Goal: Task Accomplishment & Management: Manage account settings

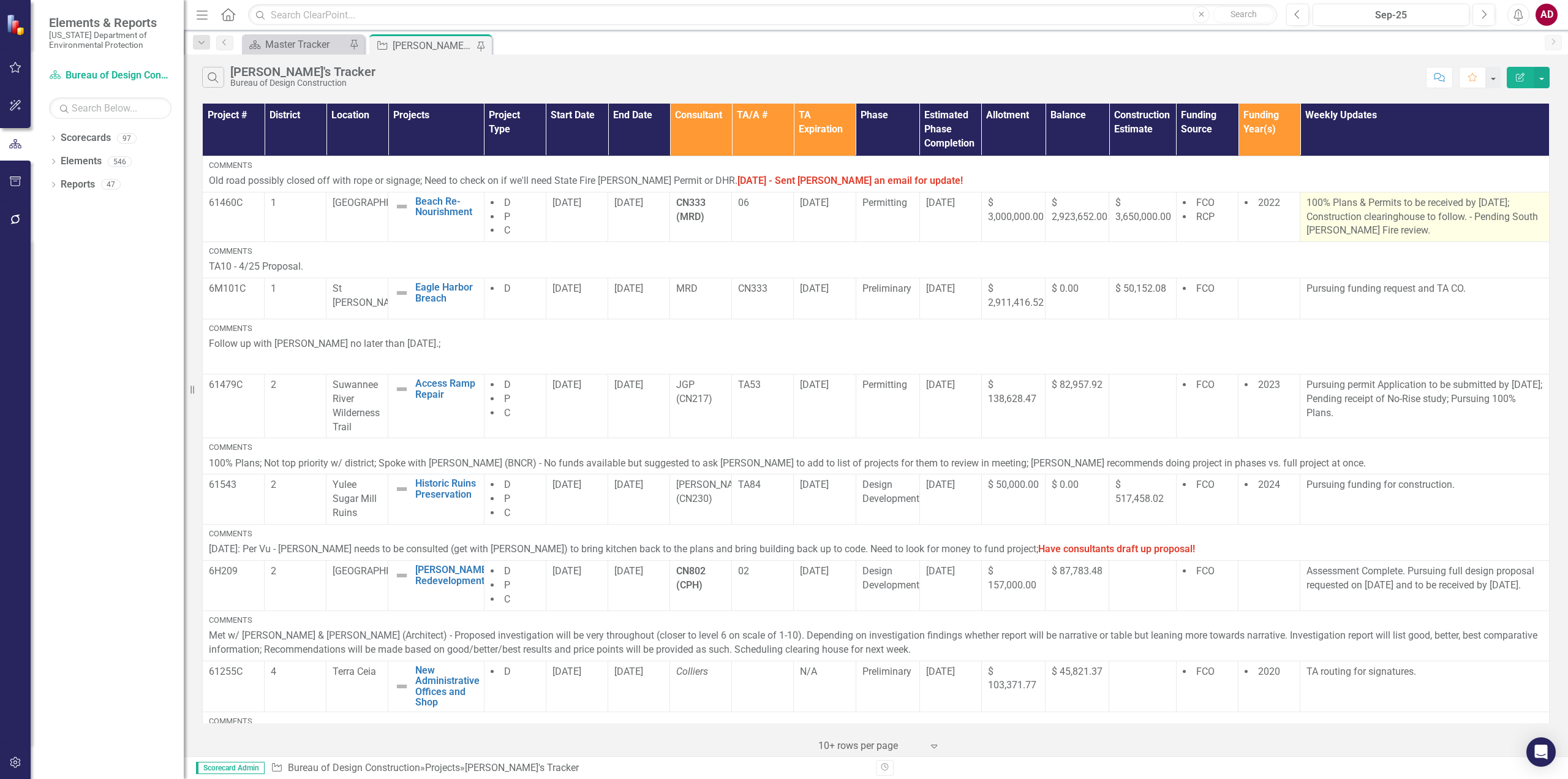
click at [1437, 217] on p "100% Plans & Permits to be received by [DATE]; Construction clearinghouse to fo…" at bounding box center [1424, 217] width 236 height 42
click at [1306, 201] on p "100% Plans & Permits to be received by [DATE]; Construction clearinghouse to fo…" at bounding box center [1424, 217] width 236 height 42
click at [1300, 201] on td "100% Plans & Permits to be received by [DATE]; Construction clearinghouse to fo…" at bounding box center [1424, 217] width 249 height 50
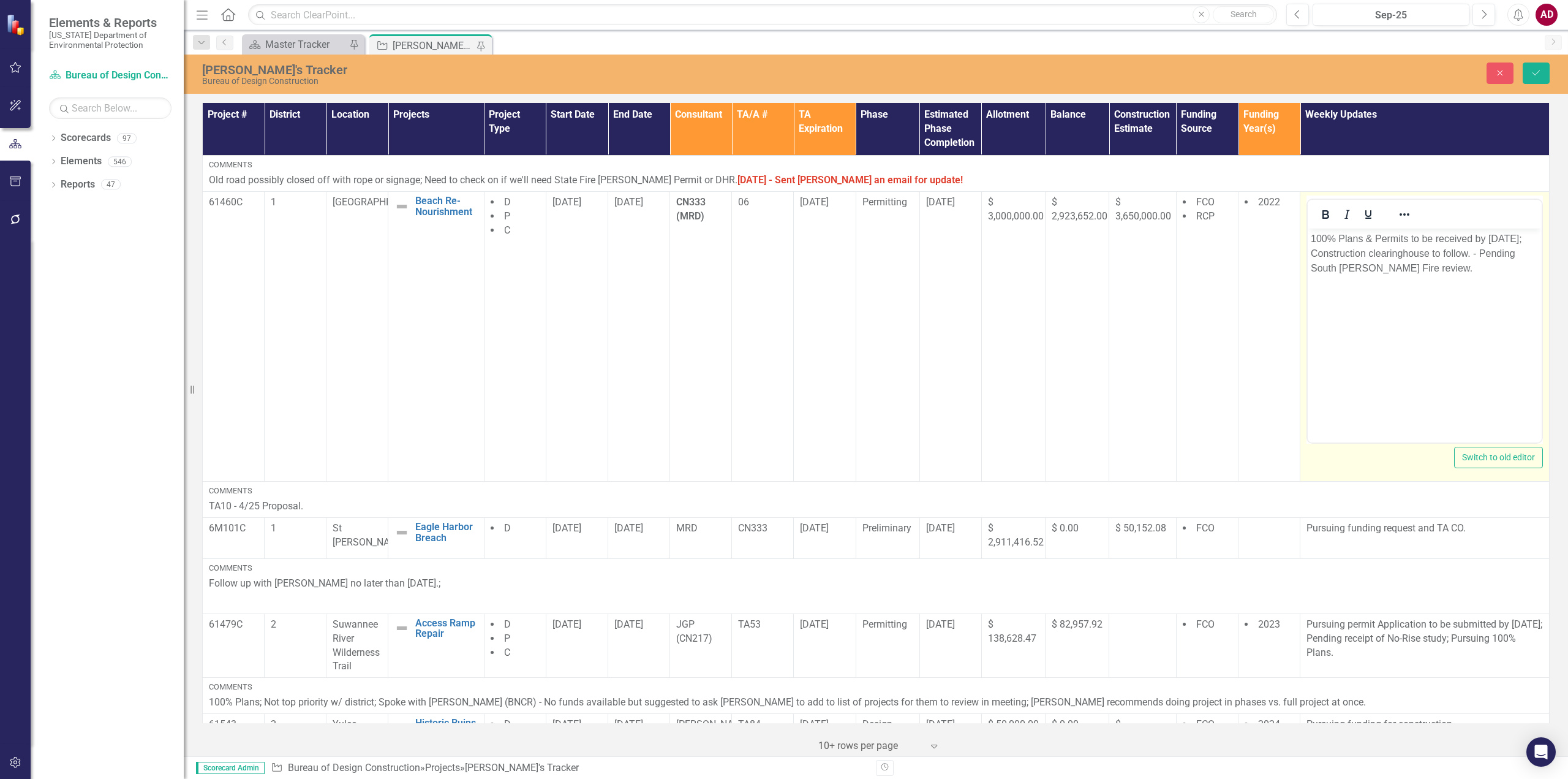
click at [1312, 235] on p "100% Plans & Permits to be received by [DATE]; Construction clearinghouse to fo…" at bounding box center [1424, 253] width 228 height 44
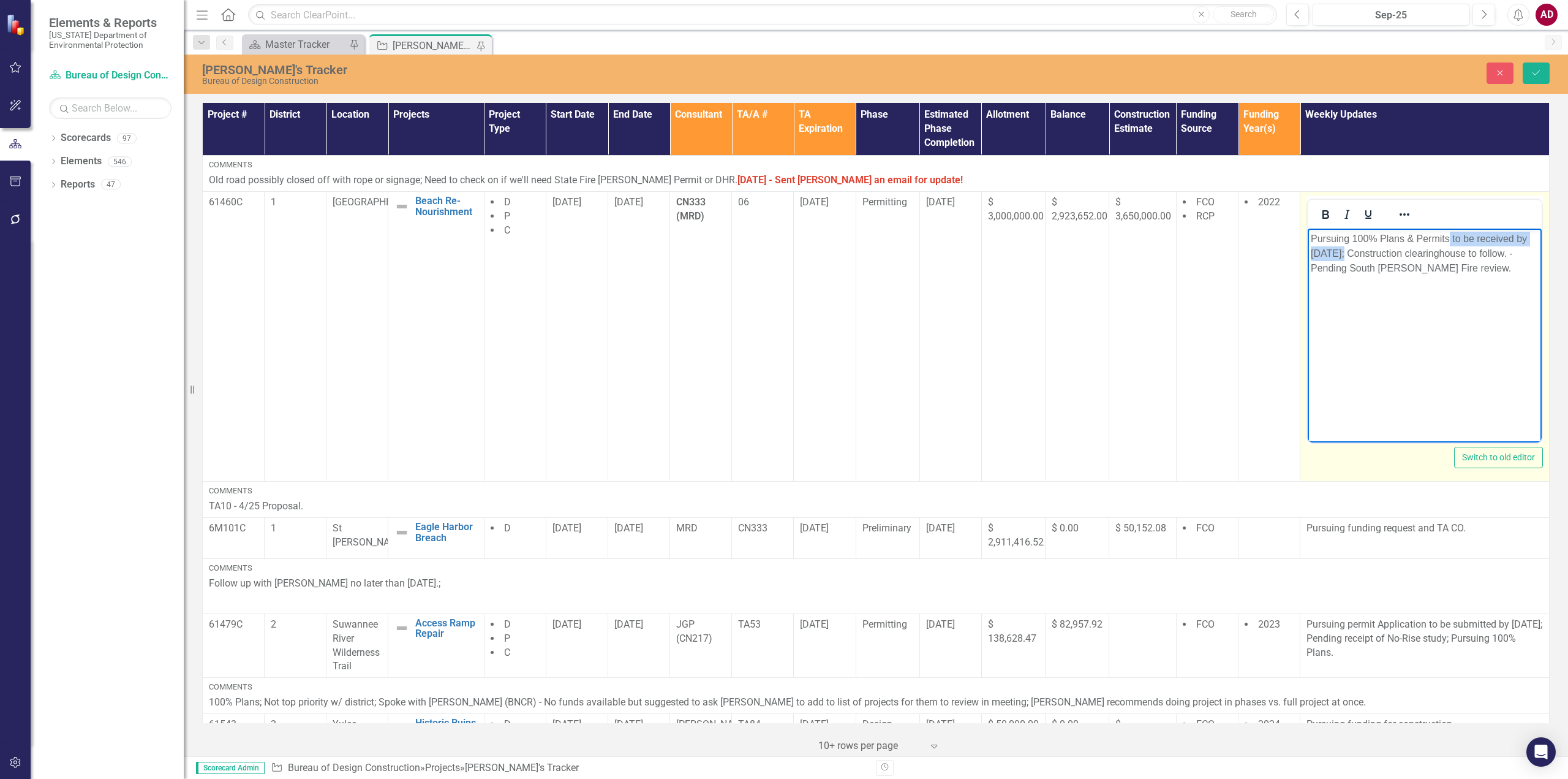
drag, startPoint x: 1448, startPoint y: 238, endPoint x: 1343, endPoint y: 252, distance: 105.9
click at [1343, 252] on p "Pursuing 100% Plans & Permits to be received by [DATE]; Construction clearingho…" at bounding box center [1424, 253] width 228 height 44
click at [1376, 270] on p "Pursuing 100% Plans & Permits; Construction clearinghouse to follow. - Pending …" at bounding box center [1424, 253] width 228 height 44
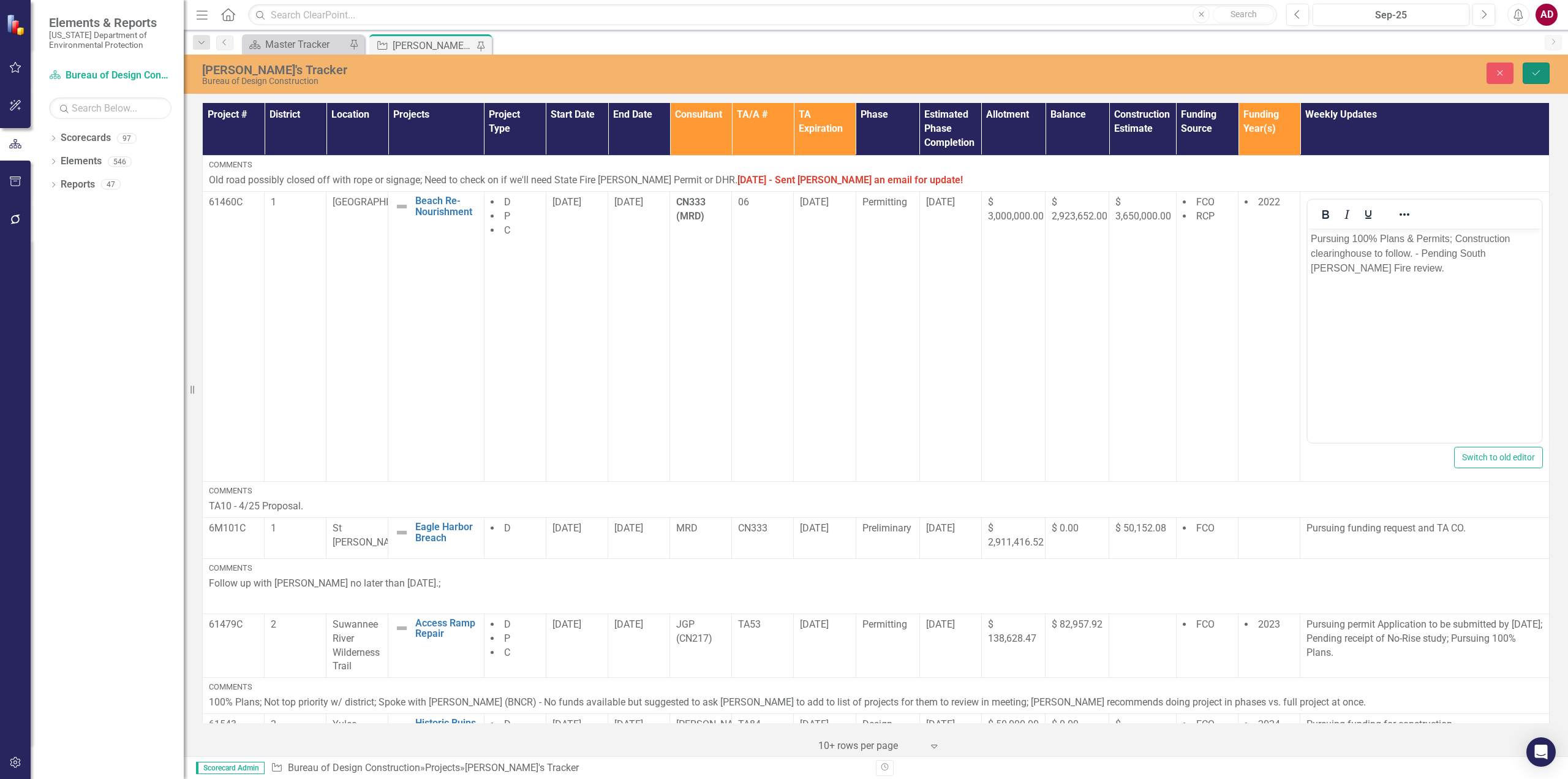
click at [1537, 70] on icon "Save" at bounding box center [1536, 73] width 11 height 9
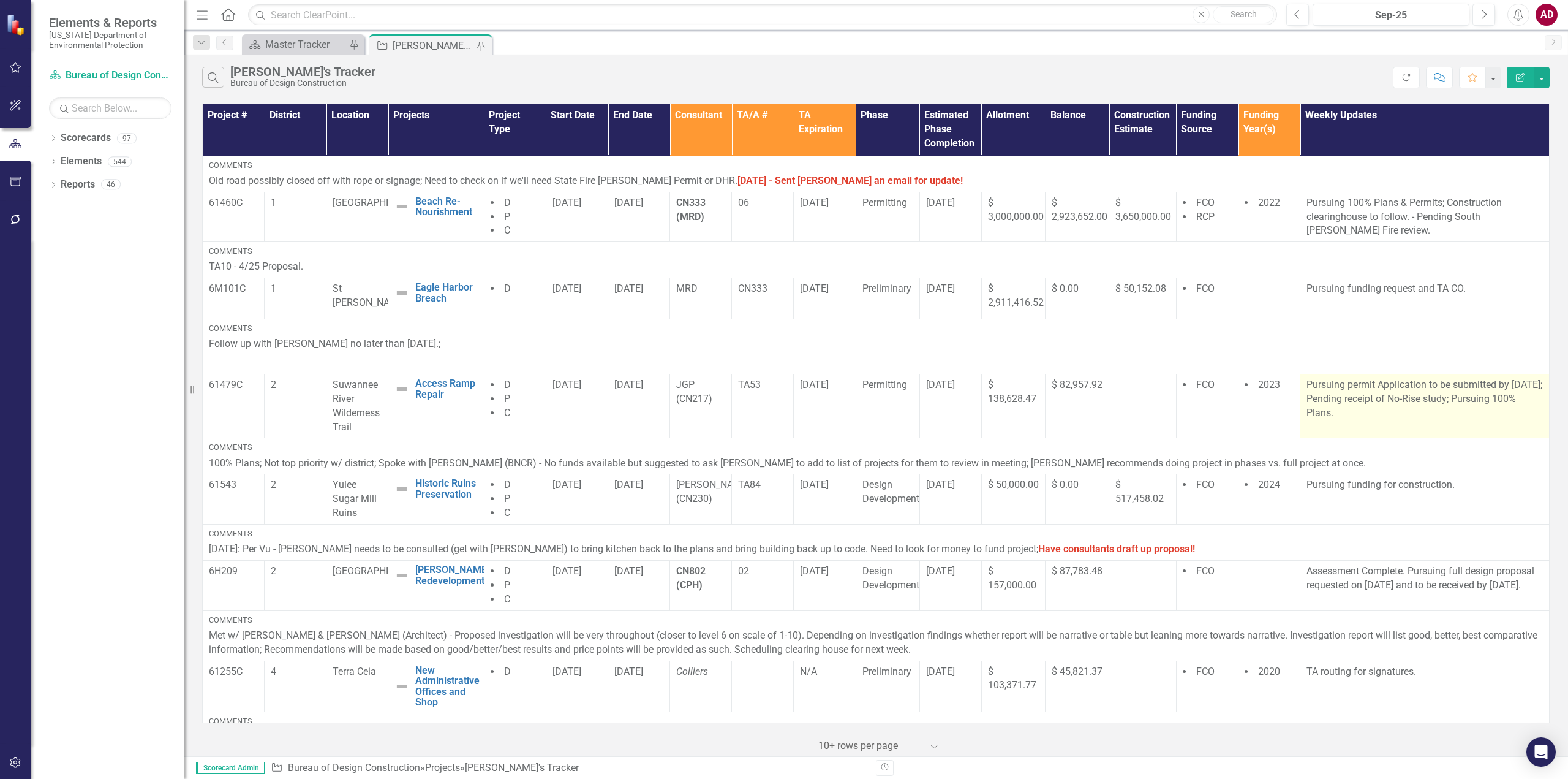
click at [1353, 424] on td "Pursuing permit Application to be submitted by [DATE]; Pending receipt of No-Ri…" at bounding box center [1424, 406] width 249 height 64
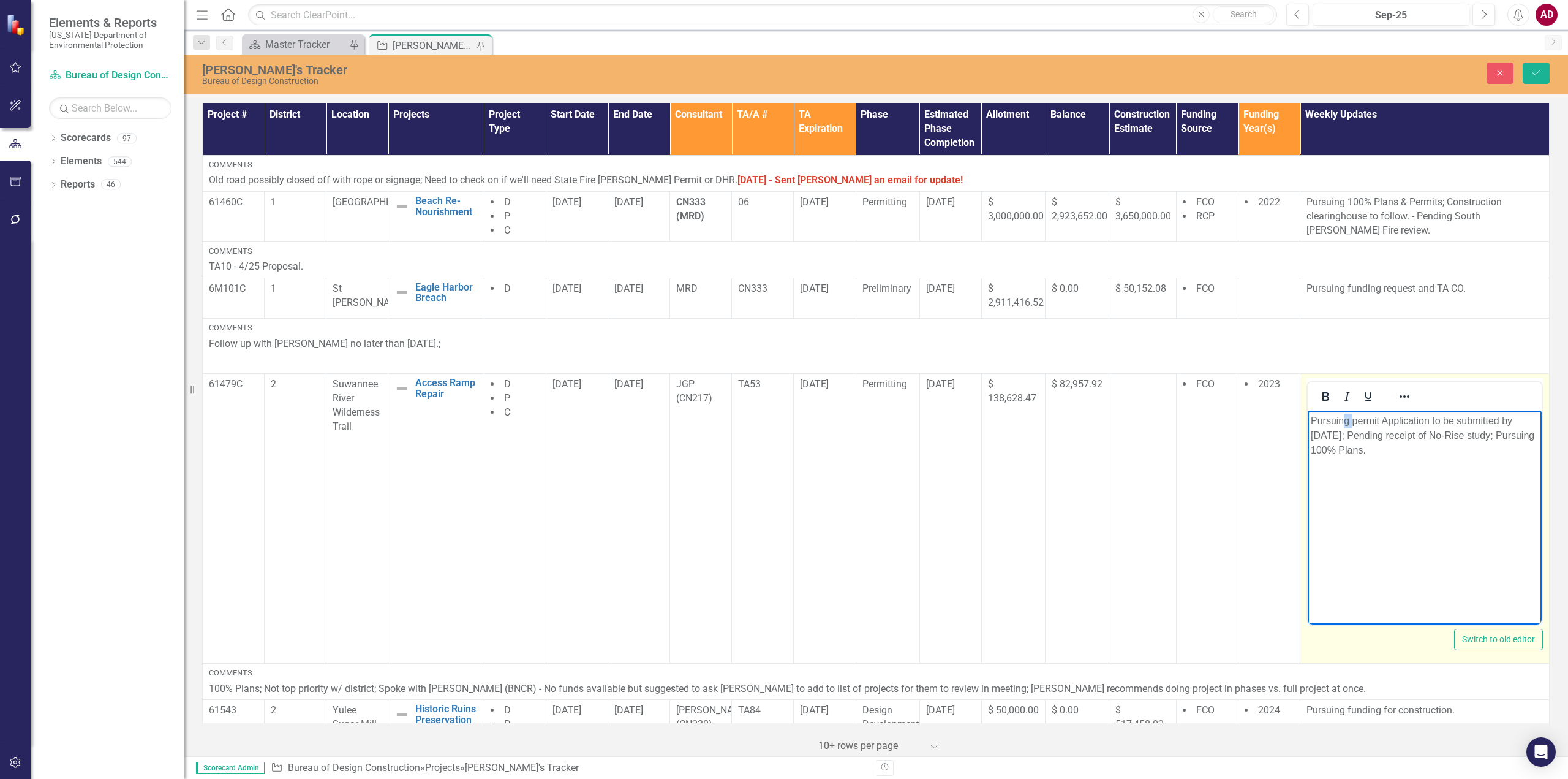
drag, startPoint x: 1343, startPoint y: 419, endPoint x: 1355, endPoint y: 417, distance: 12.2
click at [1355, 417] on p "Pursuing permit Application to be submitted by [DATE]; Pending receipt of No-Ri…" at bounding box center [1424, 436] width 228 height 44
click at [1360, 419] on p "Pursuing permit Application to be submitted by [DATE]; Pending receipt of No-Ri…" at bounding box center [1424, 436] width 228 height 44
click at [1428, 421] on p "Pursuing permit Application to be submitted by [DATE]; Pending receipt of No-Ri…" at bounding box center [1424, 436] width 228 height 44
click at [1456, 420] on p "Pursuing permit Application to be submitted by [DATE]; Pending receipt of No-Ri…" at bounding box center [1424, 436] width 228 height 44
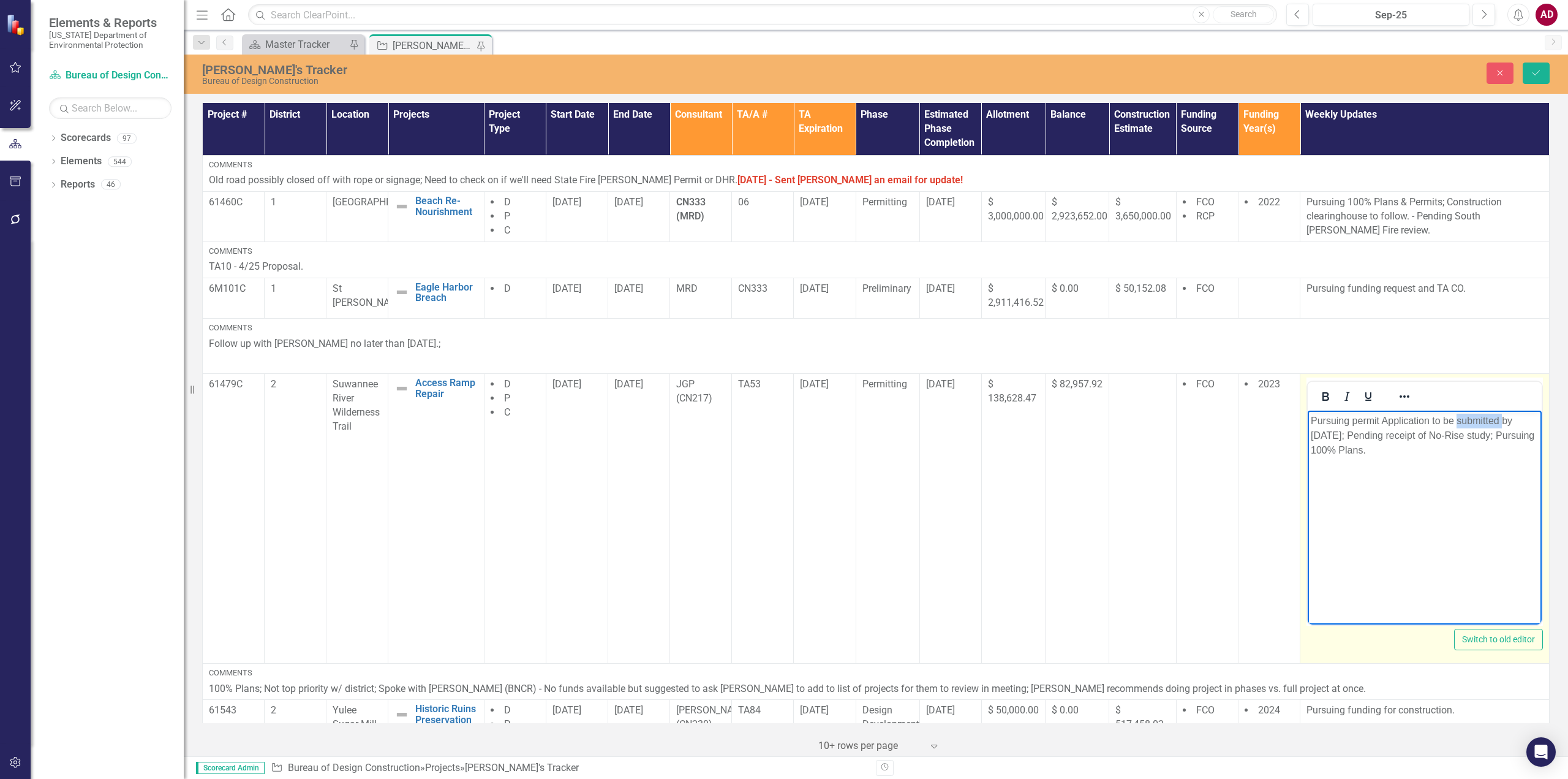
click at [1456, 420] on p "Pursuing permit Application to be submitted by [DATE]; Pending receipt of No-Ri…" at bounding box center [1424, 436] width 228 height 44
click at [1419, 434] on p "SRWMD permit application under review; Pending receipt of No-Rise study; Pursui…" at bounding box center [1424, 428] width 228 height 29
click at [1531, 74] on icon "Save" at bounding box center [1536, 73] width 11 height 9
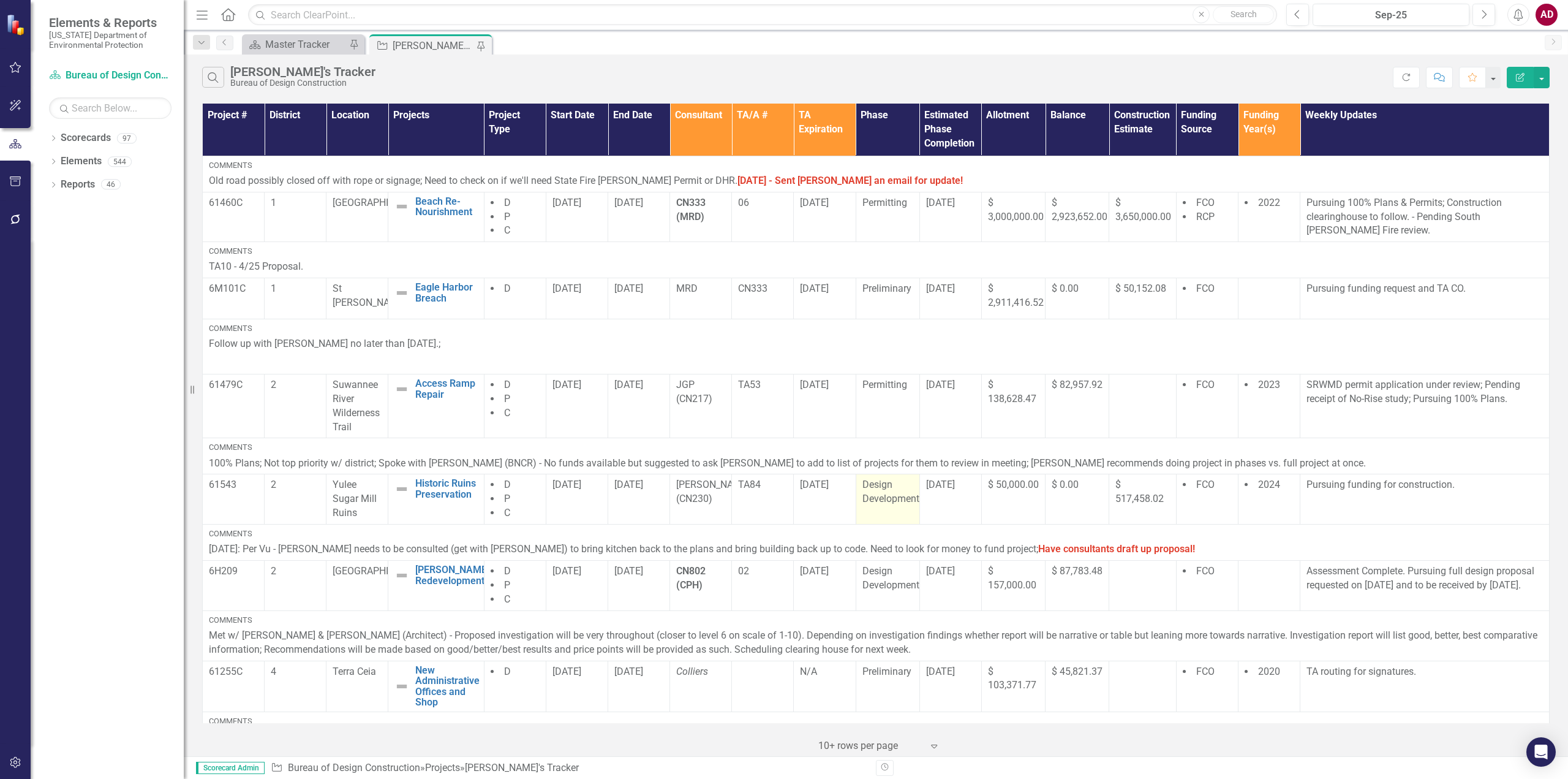
click at [889, 497] on span "Design Development" at bounding box center [891, 492] width 57 height 26
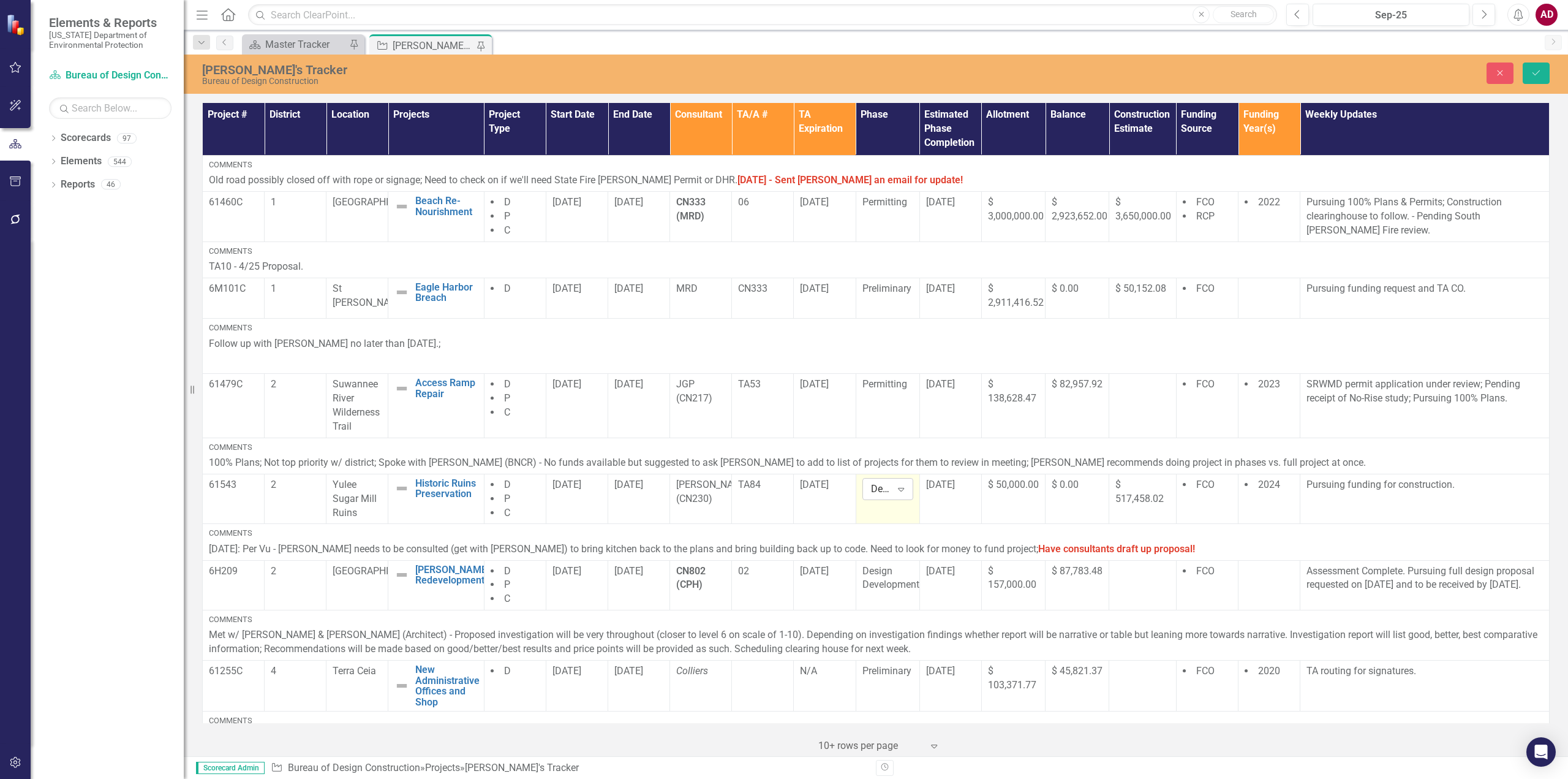
click at [896, 488] on icon "Expand" at bounding box center [900, 488] width 12 height 10
click at [904, 564] on div "Bidding" at bounding box center [909, 564] width 79 height 14
click at [1534, 71] on icon "Save" at bounding box center [1536, 73] width 11 height 9
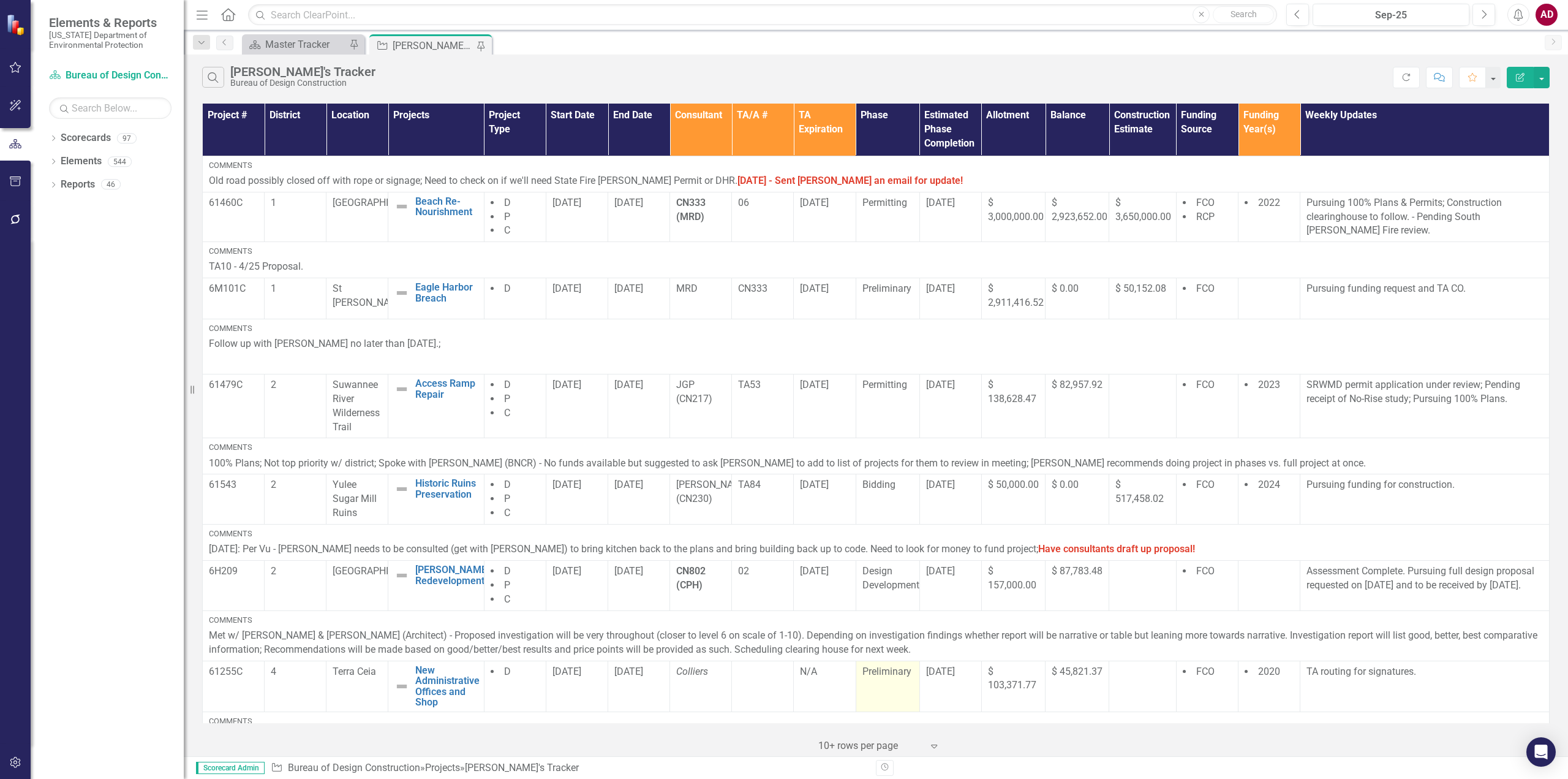
click at [870, 686] on td "Preliminary" at bounding box center [887, 686] width 64 height 51
click at [870, 686] on td "Preliminary" at bounding box center [887, 686] width 64 height 51
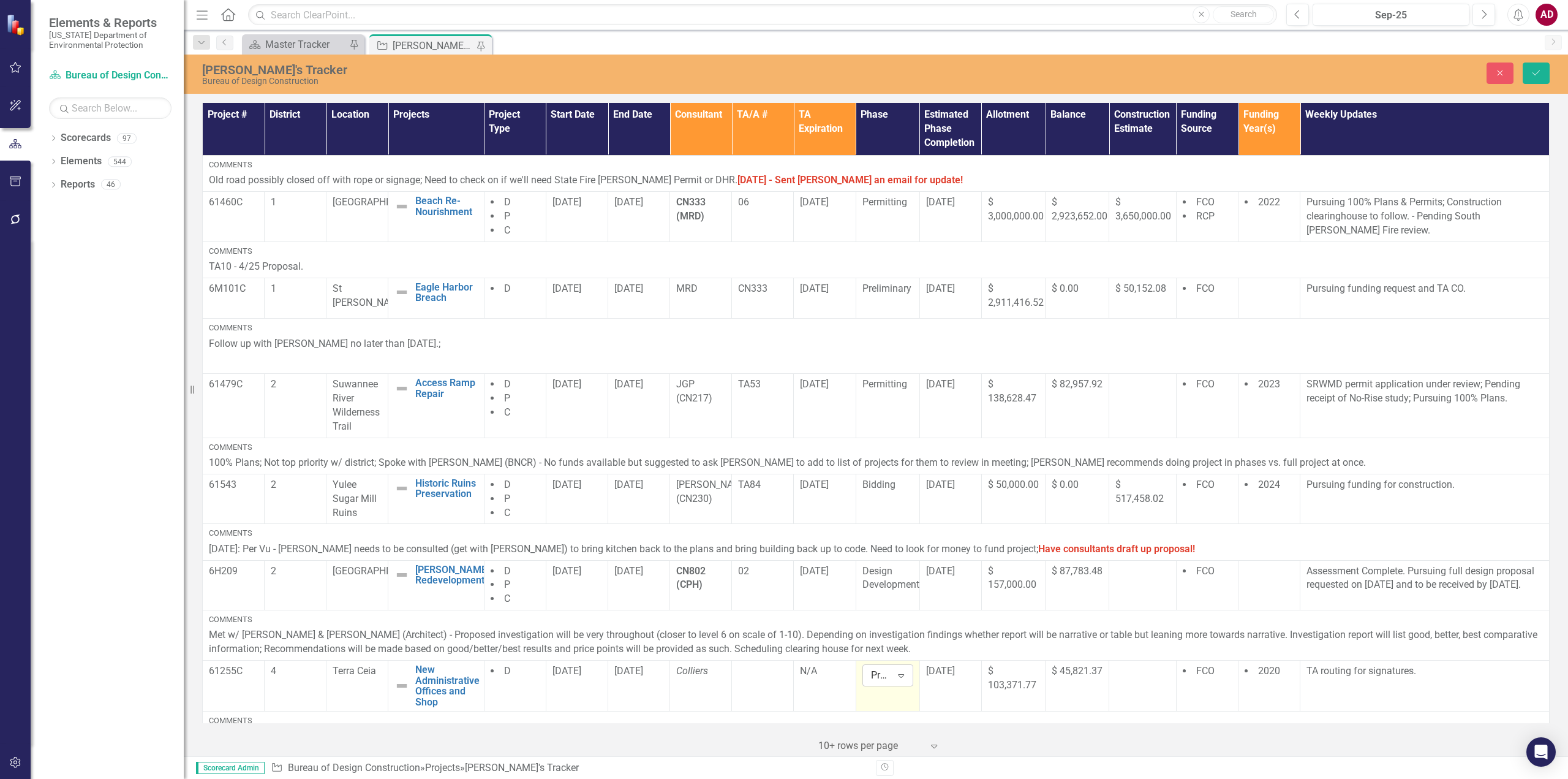
click at [897, 674] on icon "Expand" at bounding box center [900, 675] width 12 height 10
click at [900, 515] on div "Design Development" at bounding box center [909, 518] width 79 height 28
click at [1539, 75] on icon "Save" at bounding box center [1536, 73] width 11 height 9
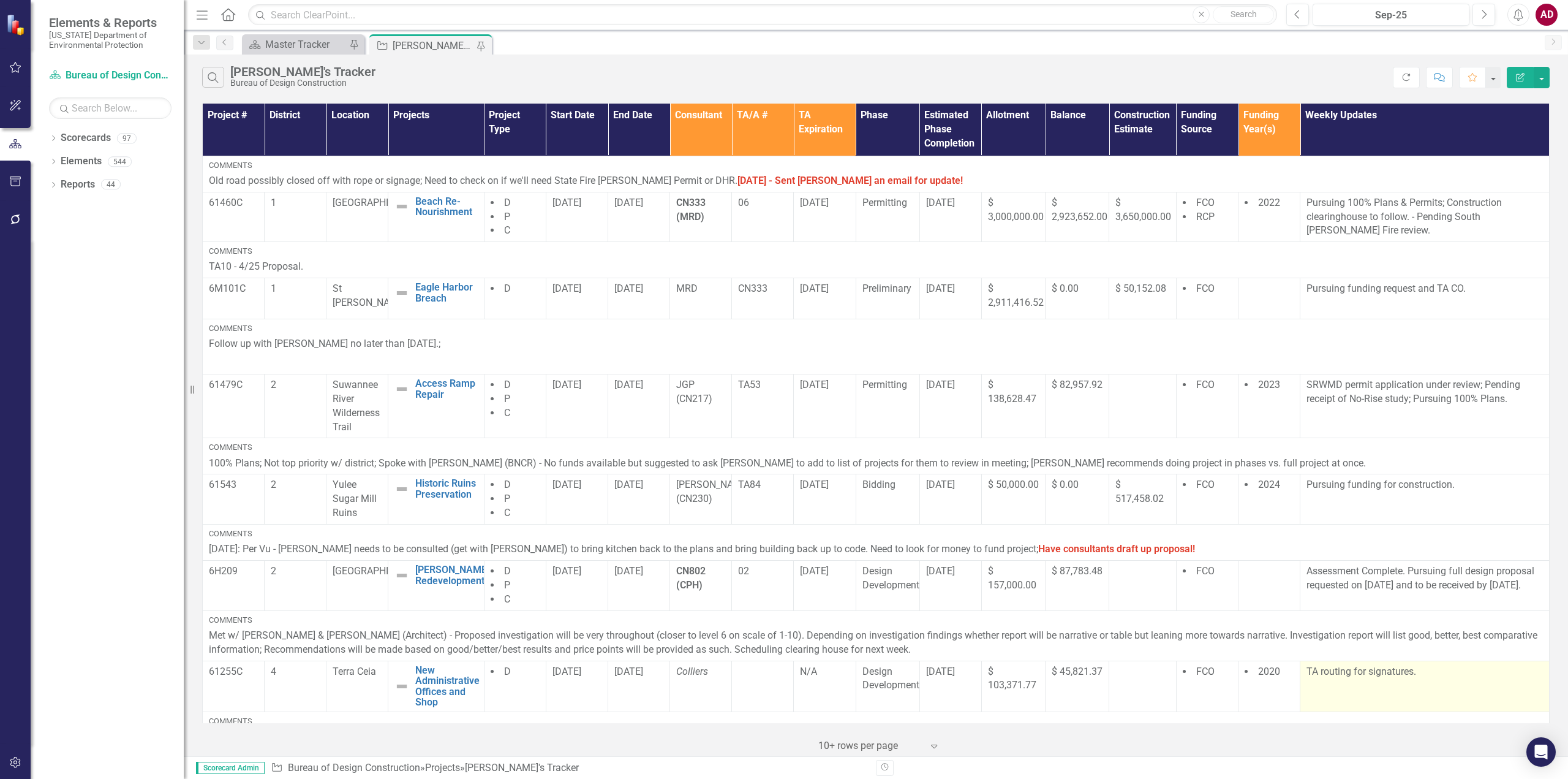
click at [1306, 684] on td "TA routing for signatures." at bounding box center [1424, 686] width 249 height 51
click at [1329, 682] on td "TA routing for signatures." at bounding box center [1424, 686] width 249 height 51
click at [1398, 671] on p "TA routing for signatures." at bounding box center [1424, 671] width 236 height 14
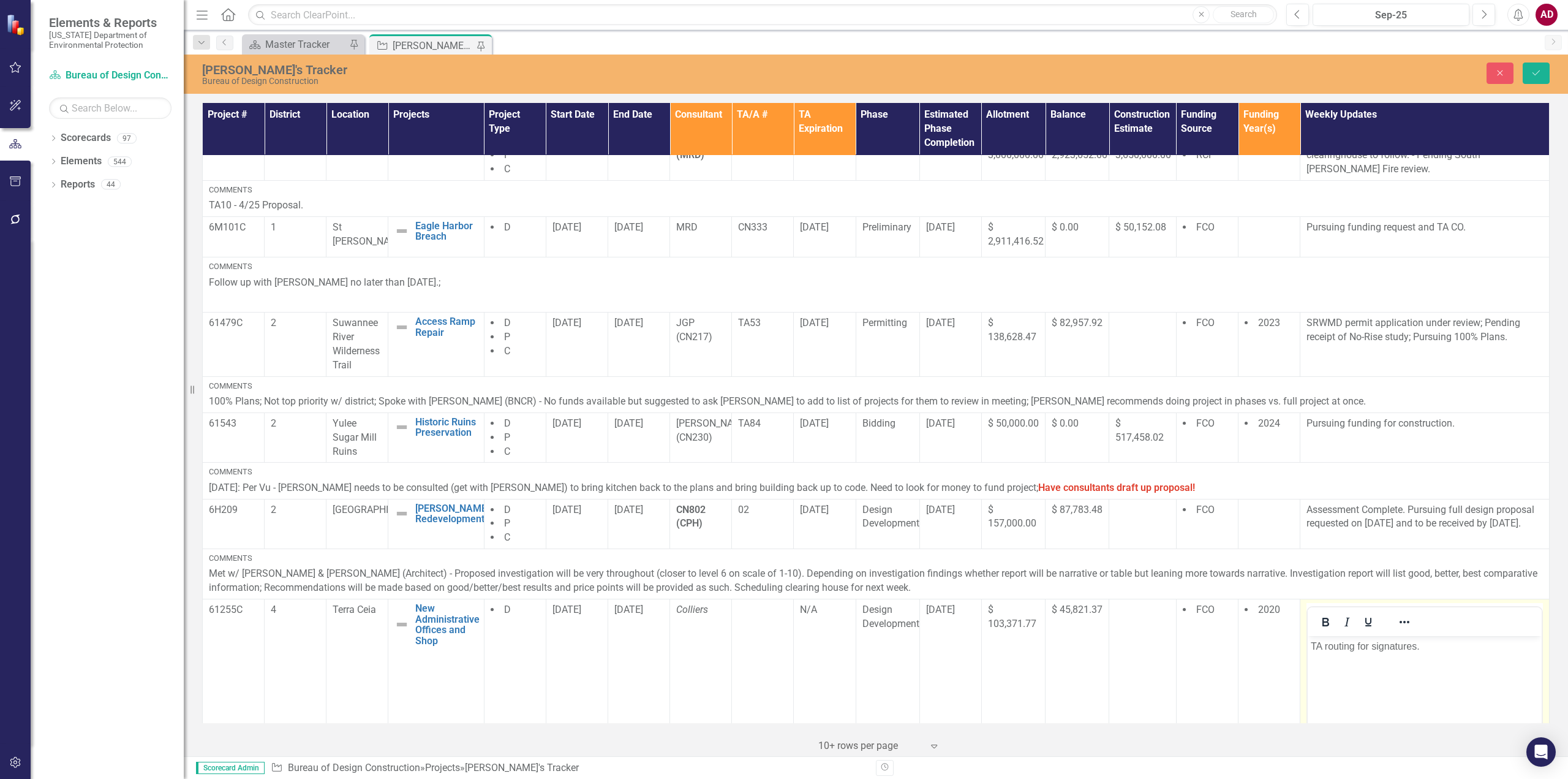
scroll to position [123, 0]
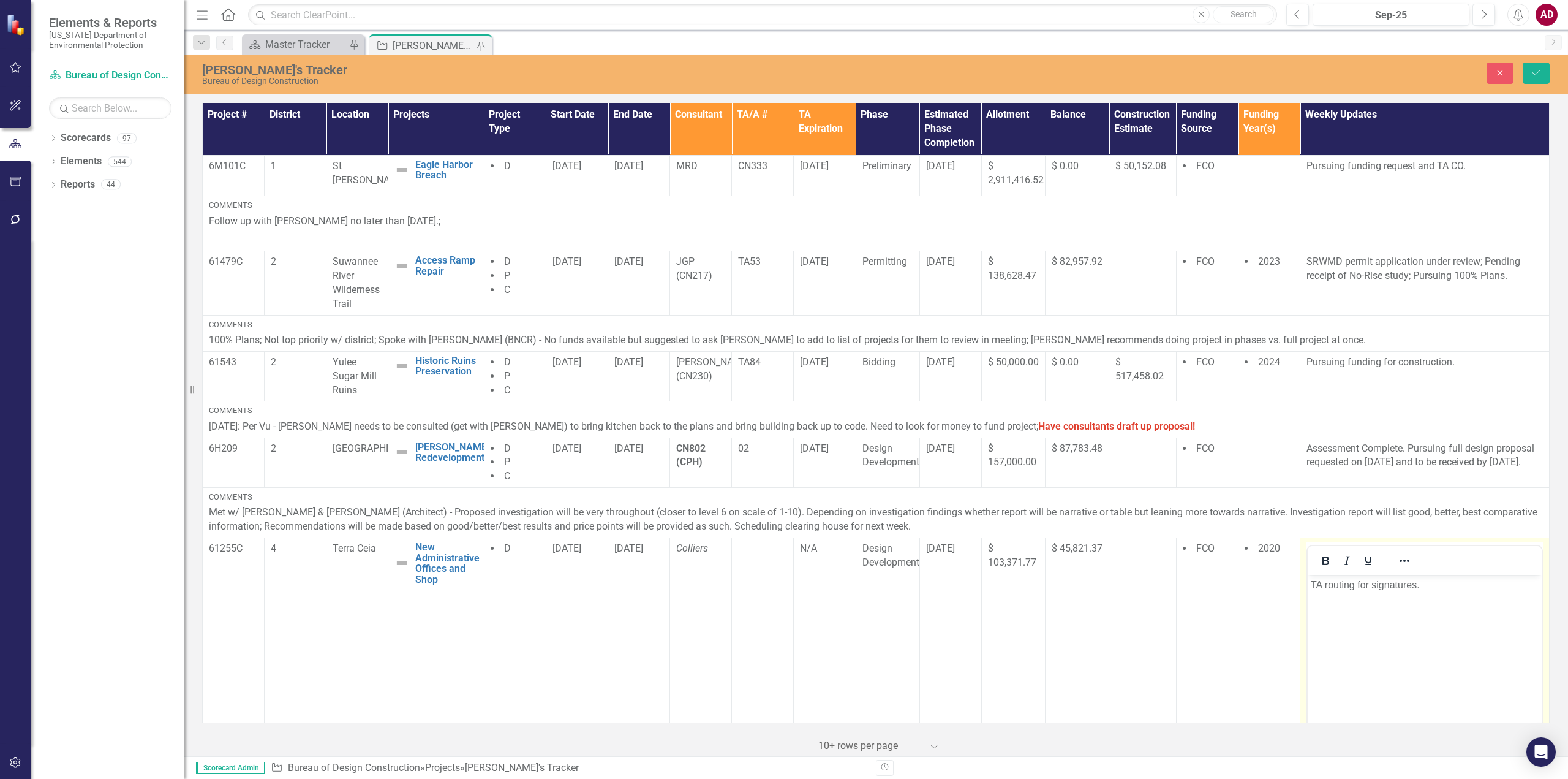
click at [1446, 599] on body "TA routing for signatures." at bounding box center [1424, 666] width 234 height 183
drag, startPoint x: 1433, startPoint y: 589, endPoint x: 1306, endPoint y: 590, distance: 127.0
click at [1308, 590] on html "TA routing for signatures." at bounding box center [1424, 666] width 234 height 183
click at [1432, 592] on p "TA executed on" at bounding box center [1424, 585] width 228 height 15
click at [1449, 591] on p "TA executed on [DATE]." at bounding box center [1424, 585] width 228 height 15
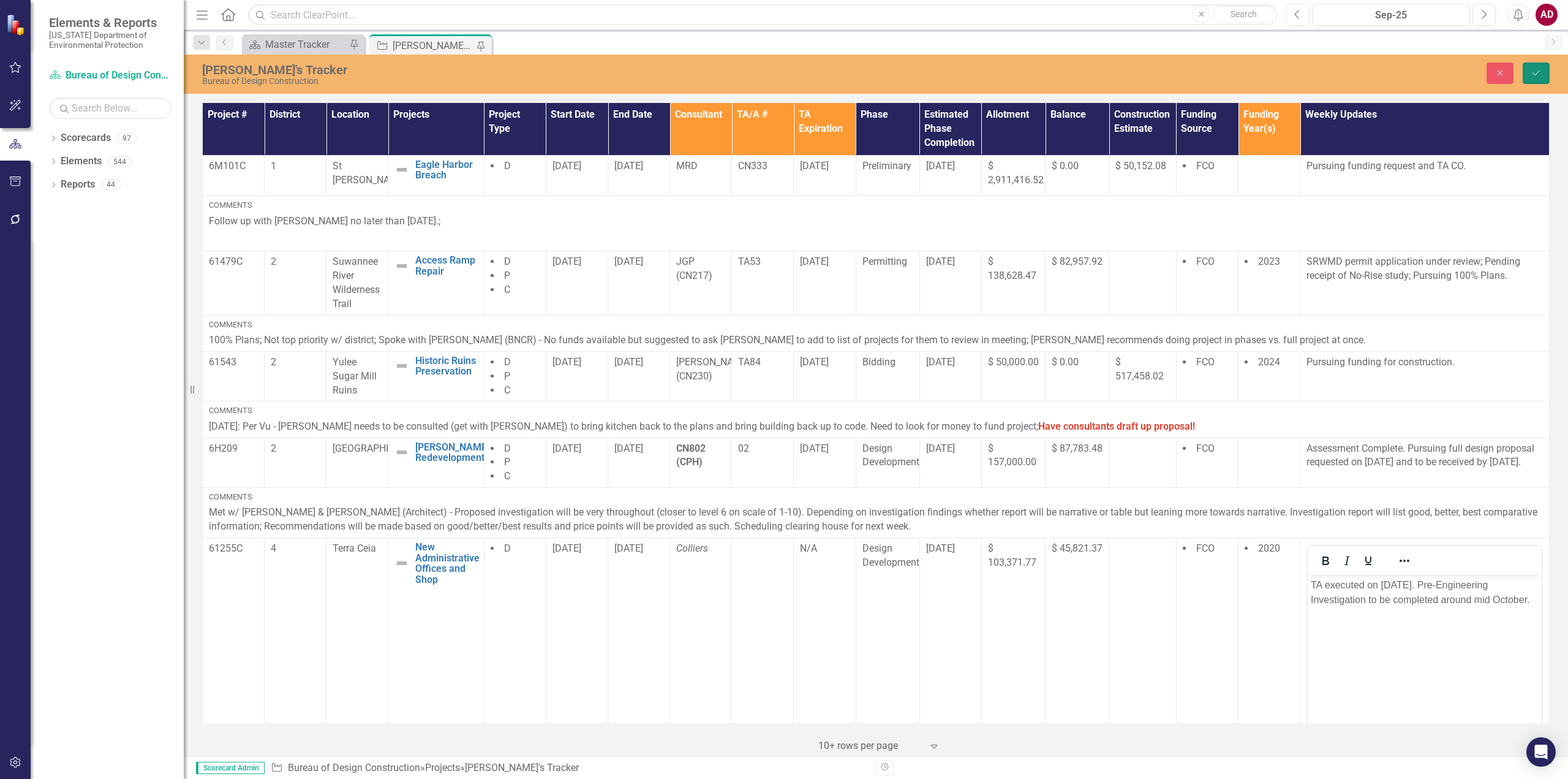
click at [1531, 73] on icon "Save" at bounding box center [1536, 73] width 11 height 9
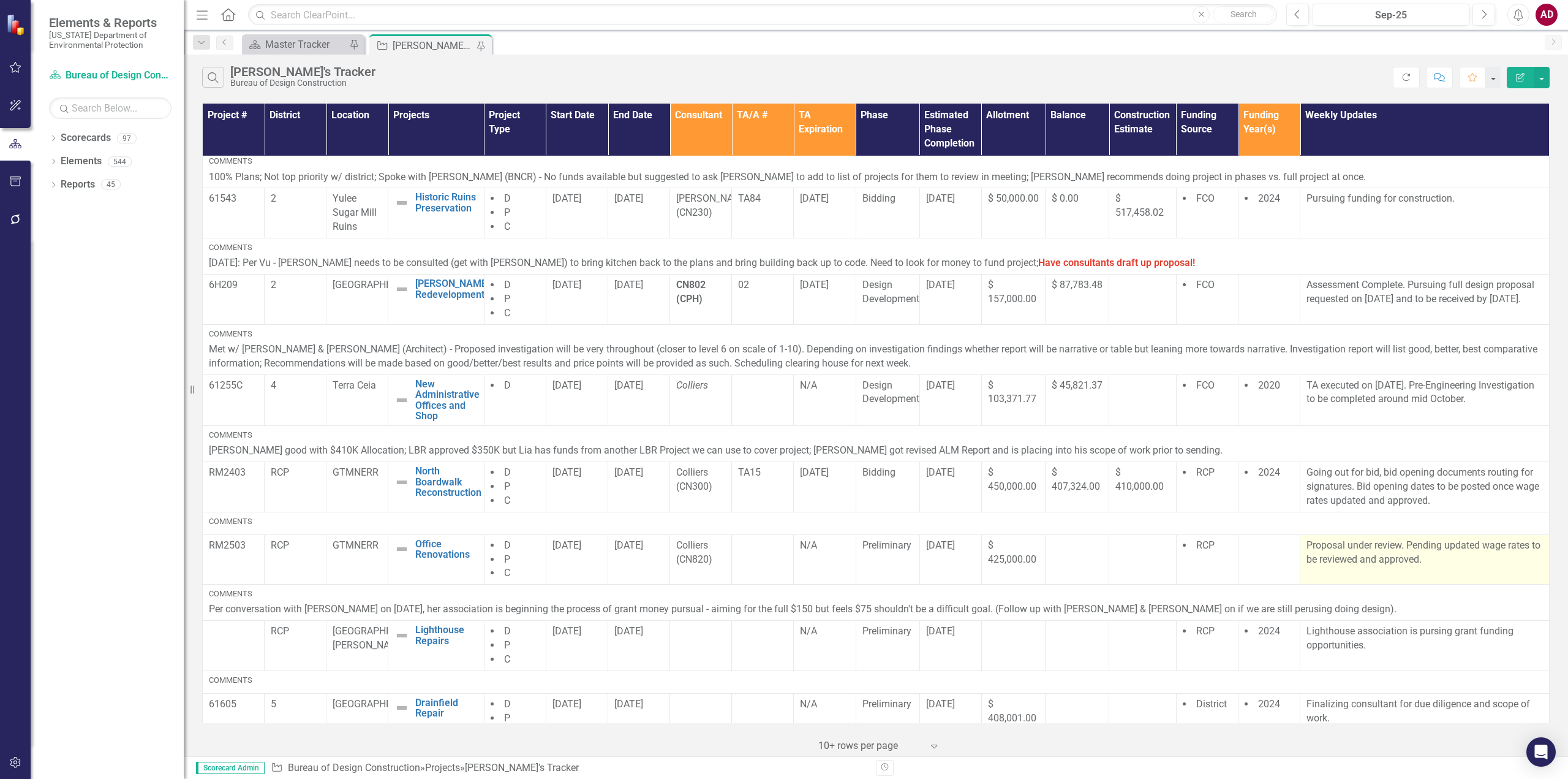
scroll to position [306, 0]
